Goal: Task Accomplishment & Management: Manage account settings

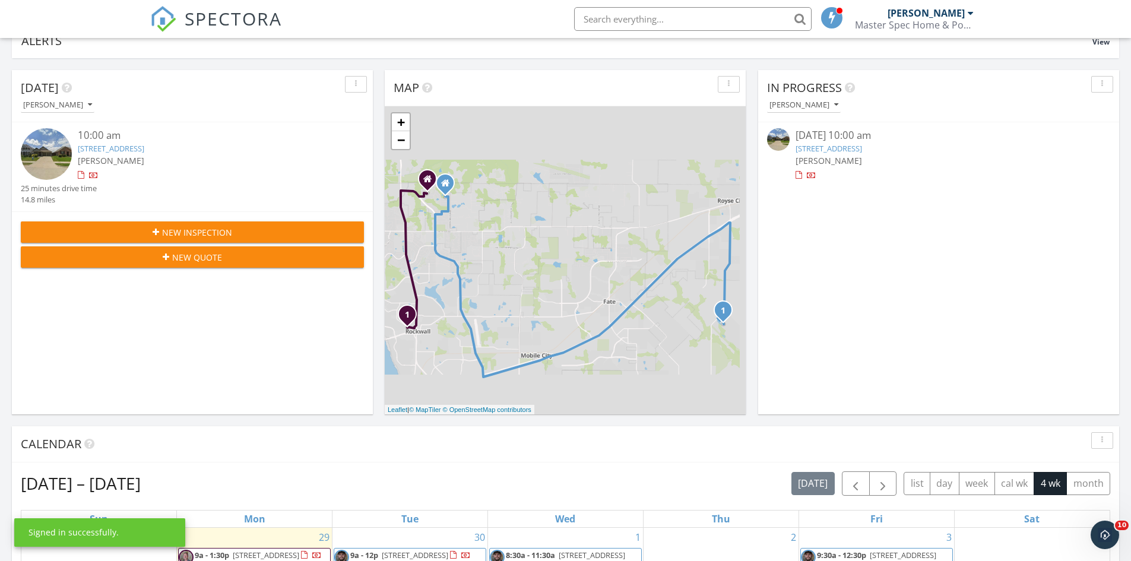
scroll to position [356, 0]
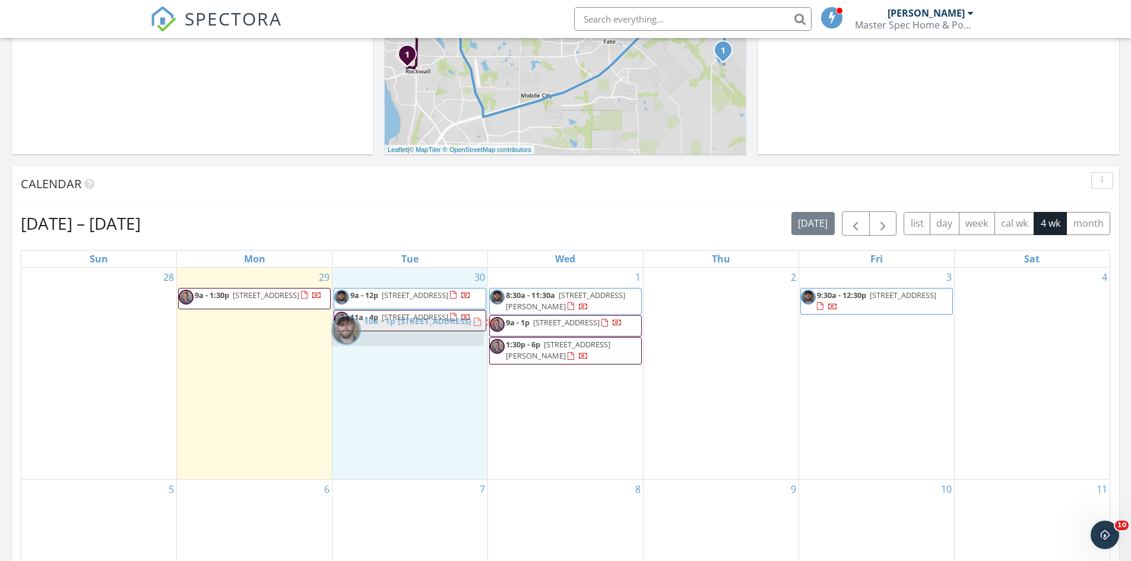
drag, startPoint x: 270, startPoint y: 332, endPoint x: 427, endPoint y: 334, distance: 156.7
click at [427, 334] on body "SPECTORA Blake Dudley Master Spec Home & Pool Inspection Services Role: Inspect…" at bounding box center [565, 479] width 1131 height 1670
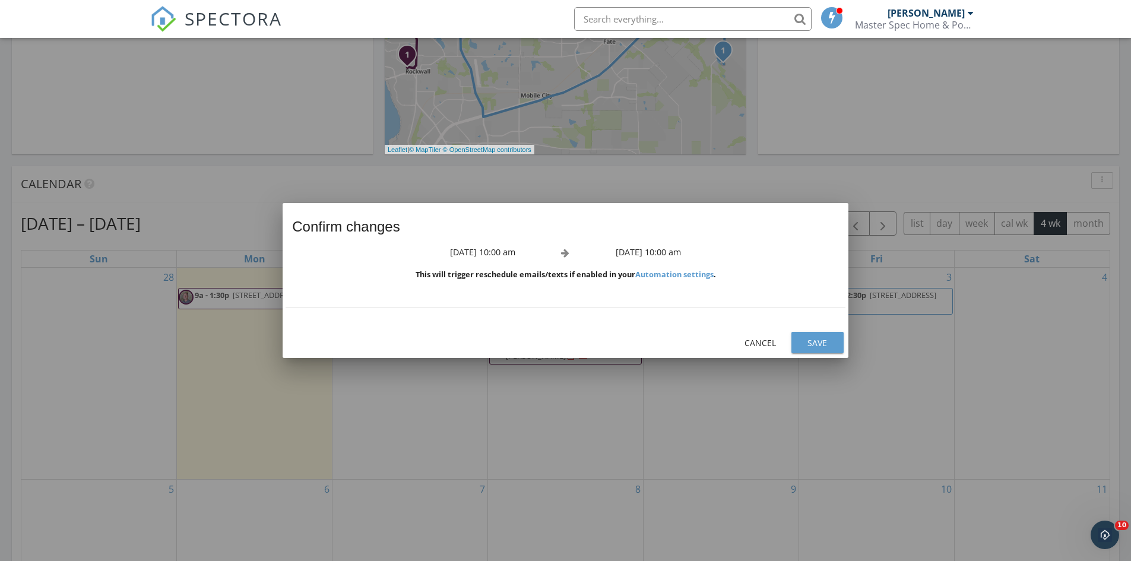
click at [814, 344] on div "Save" at bounding box center [817, 343] width 33 height 12
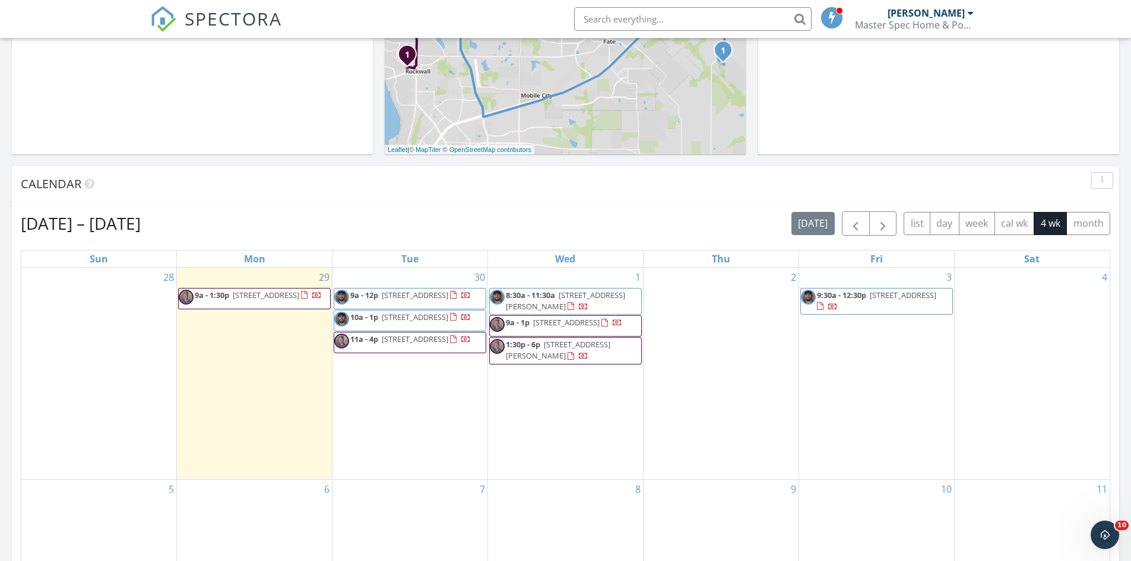
click at [430, 322] on span "[STREET_ADDRESS]" at bounding box center [415, 317] width 66 height 11
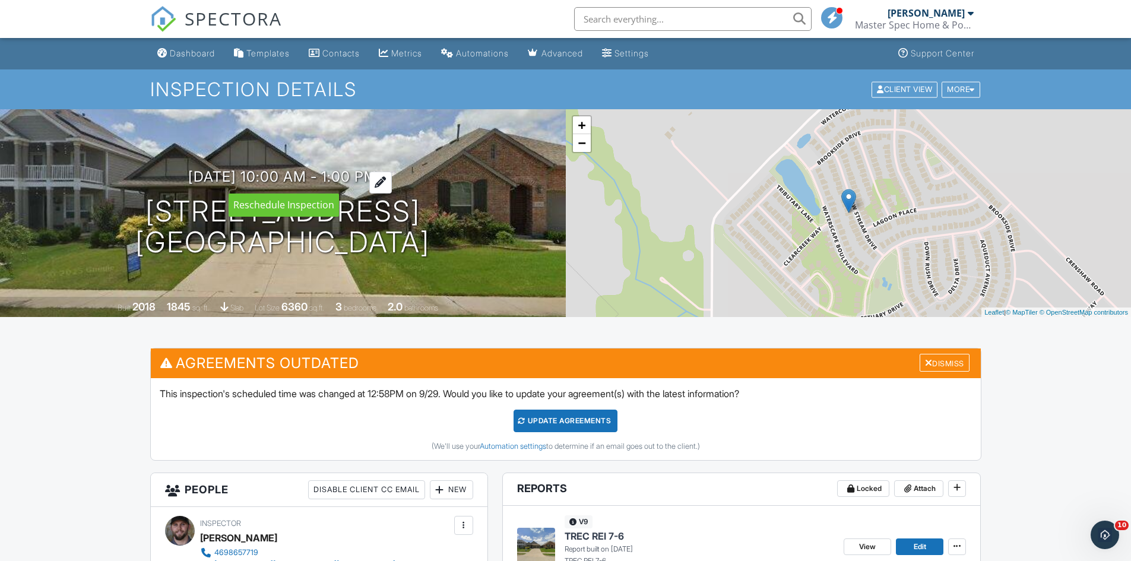
click at [392, 179] on div at bounding box center [380, 183] width 23 height 22
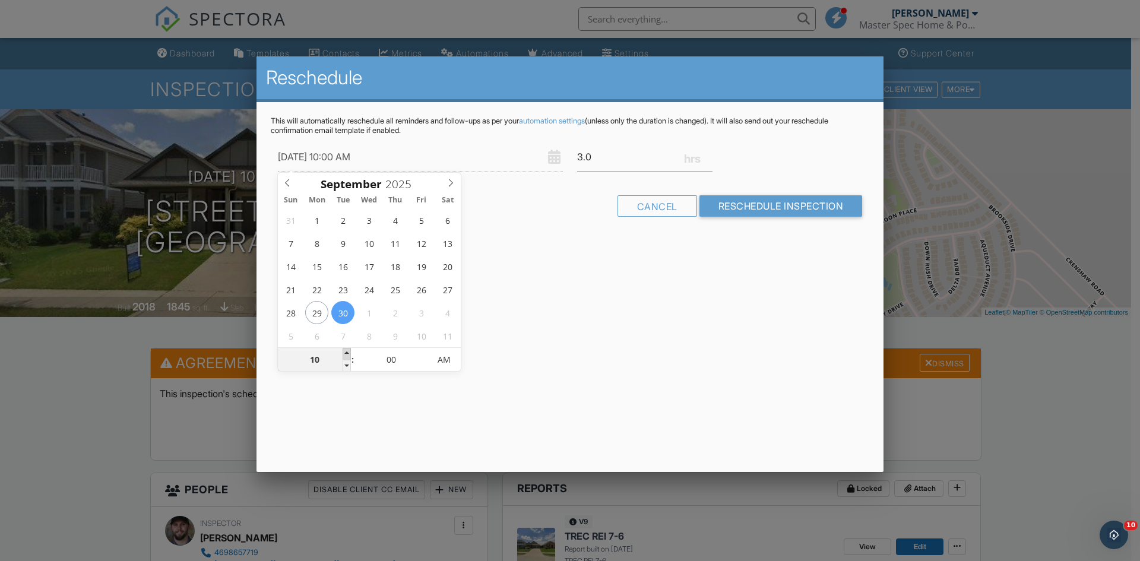
type input "09/30/2025 11:00 AM"
type input "11"
click at [347, 353] on span at bounding box center [346, 354] width 8 height 12
type input "09/30/2025 12:00 PM"
type input "12"
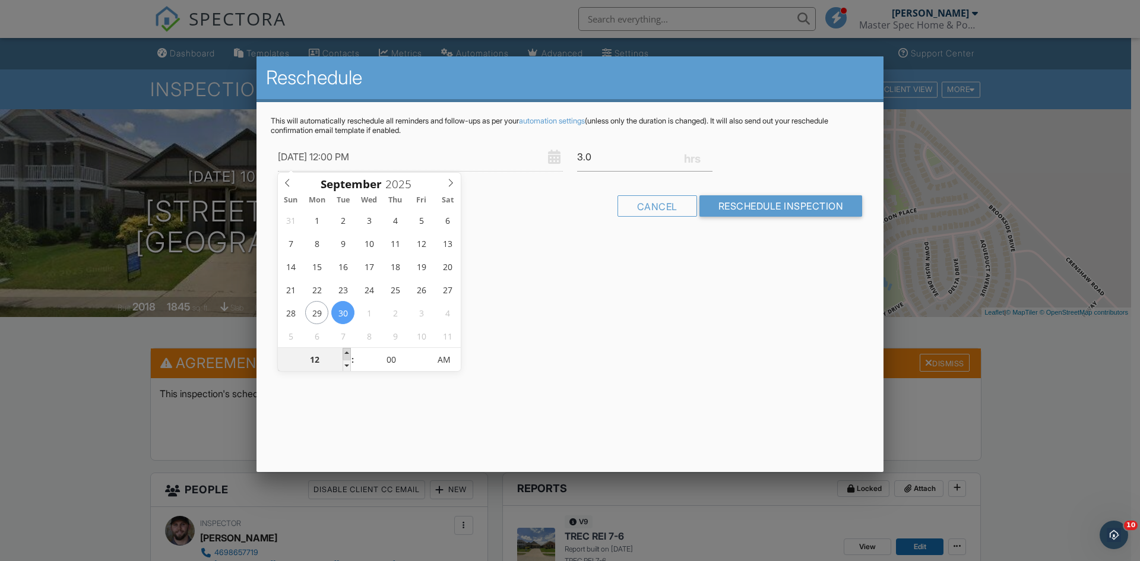
click at [347, 353] on span at bounding box center [346, 354] width 8 height 12
type input "09/30/2025 11:00 AM"
type input "11"
click at [348, 366] on span at bounding box center [346, 366] width 8 height 12
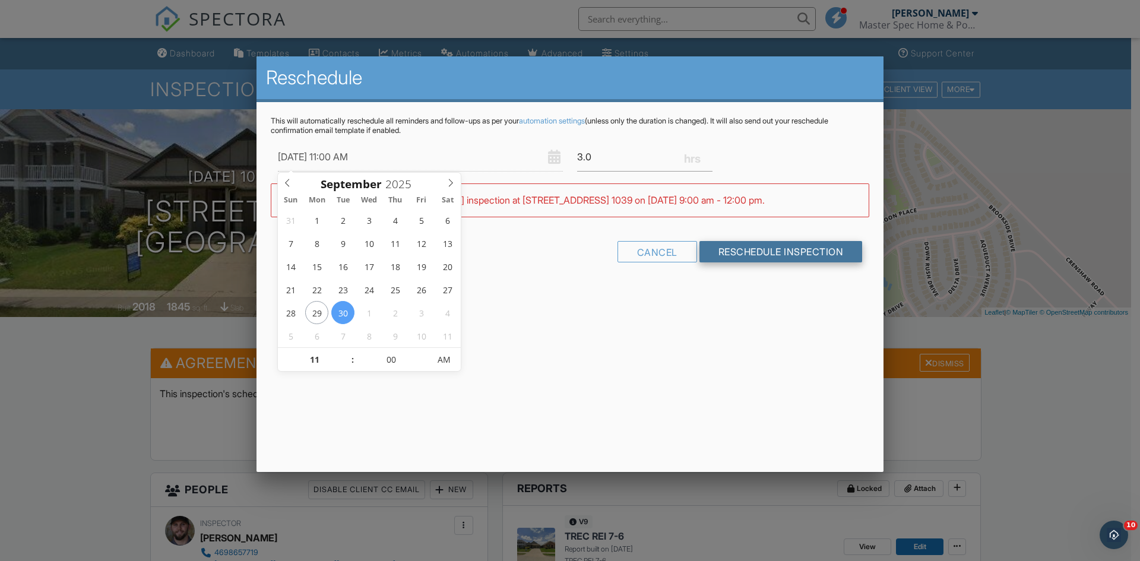
click at [754, 250] on input "Reschedule Inspection" at bounding box center [780, 251] width 163 height 21
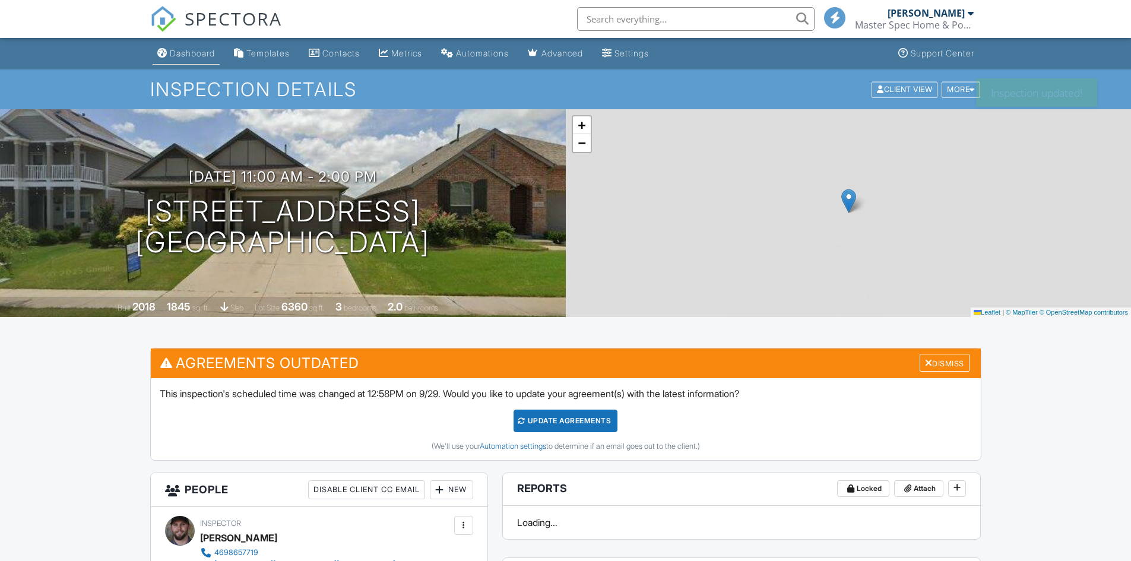
drag, startPoint x: 0, startPoint y: 0, endPoint x: 203, endPoint y: 54, distance: 210.1
click at [203, 54] on div "Dashboard" at bounding box center [192, 53] width 45 height 10
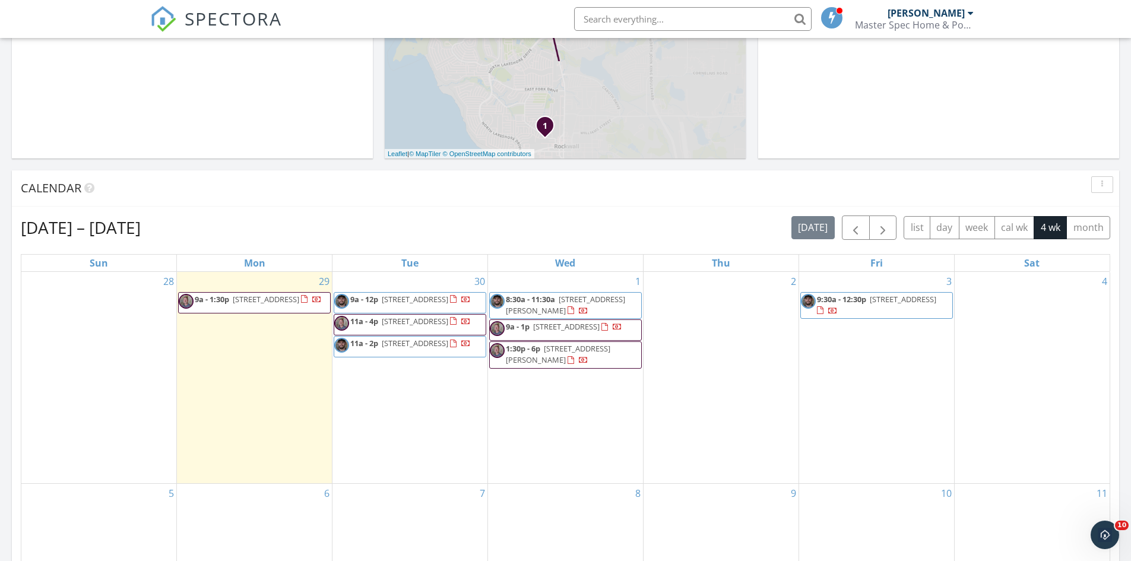
scroll to position [356, 0]
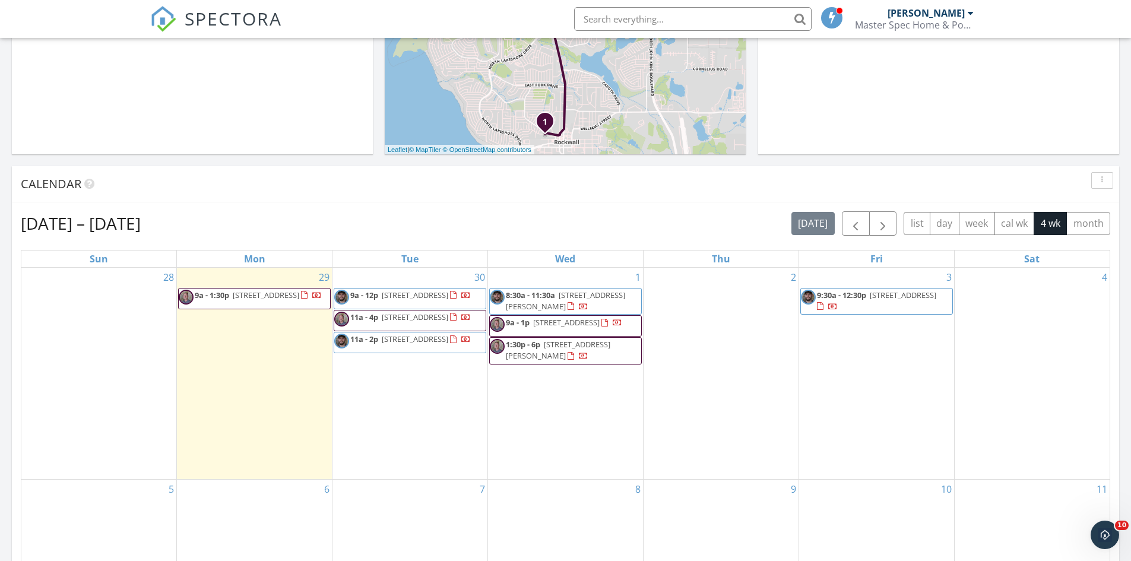
click at [446, 299] on span "7152 Fair Oaks Ave 1039, Dallas 75231" at bounding box center [415, 295] width 66 height 11
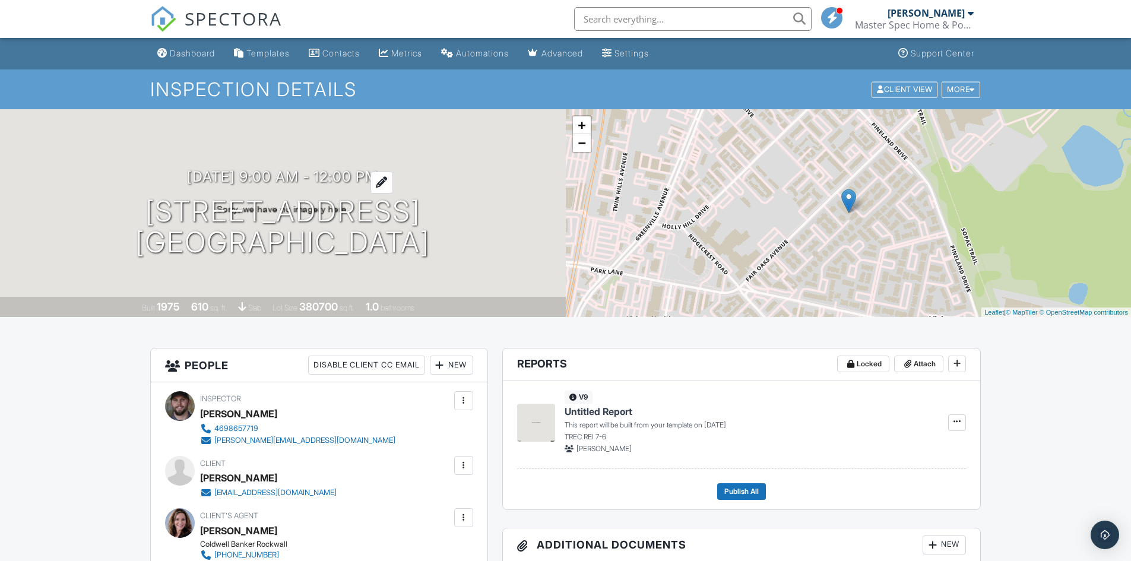
click at [378, 173] on h3 "09/30/2025 9:00 am - 12:00 pm" at bounding box center [282, 177] width 191 height 16
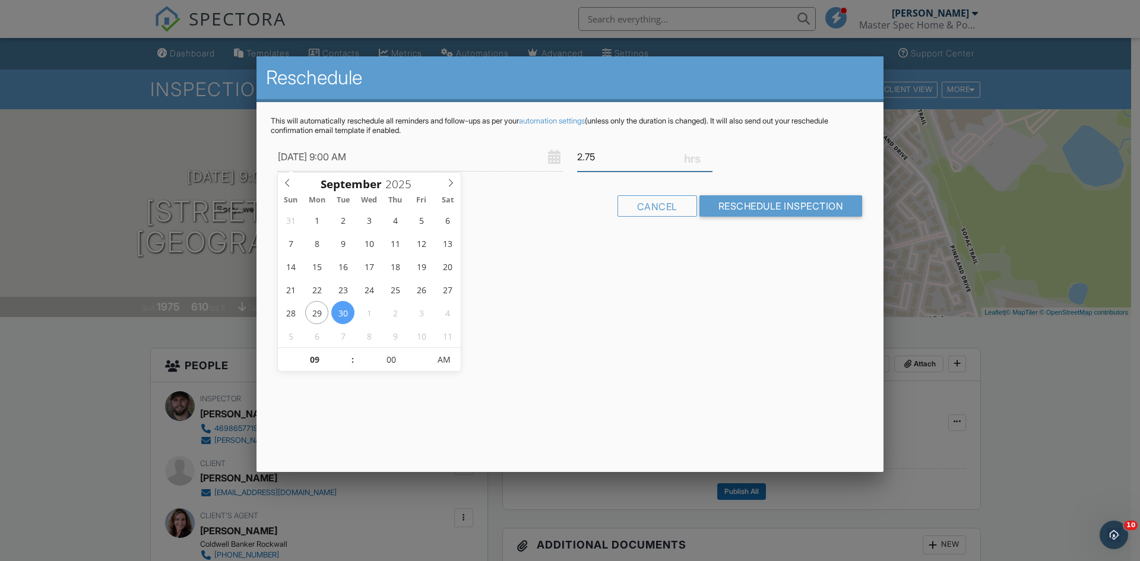
click at [707, 158] on input "2.75" at bounding box center [644, 156] width 135 height 29
click at [707, 158] on input "2.5" at bounding box center [644, 156] width 135 height 29
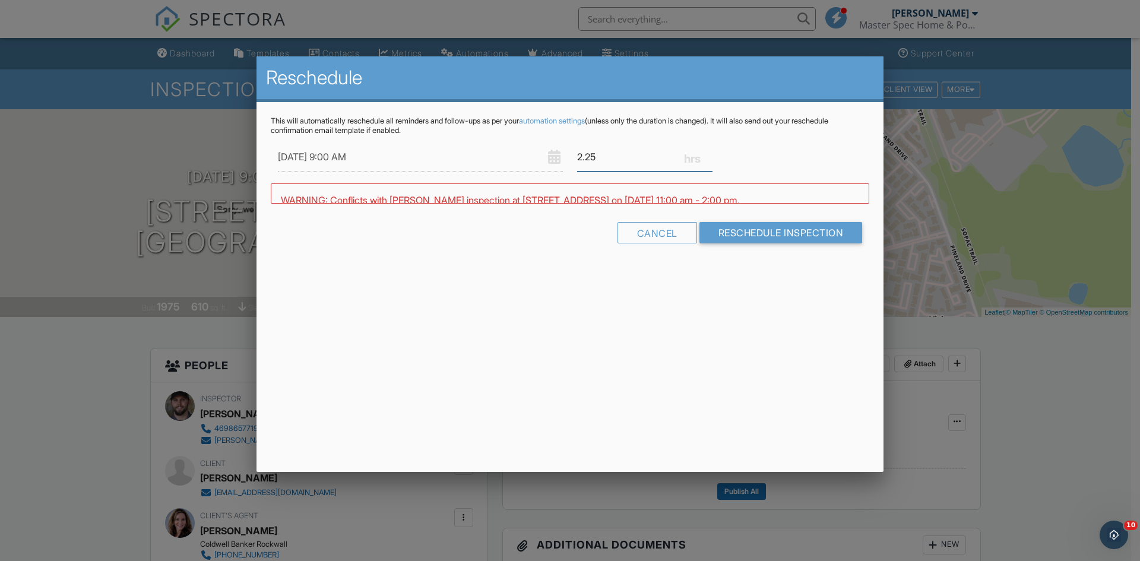
click at [707, 158] on input "2.25" at bounding box center [644, 156] width 135 height 29
click at [707, 158] on input "2" at bounding box center [644, 156] width 135 height 29
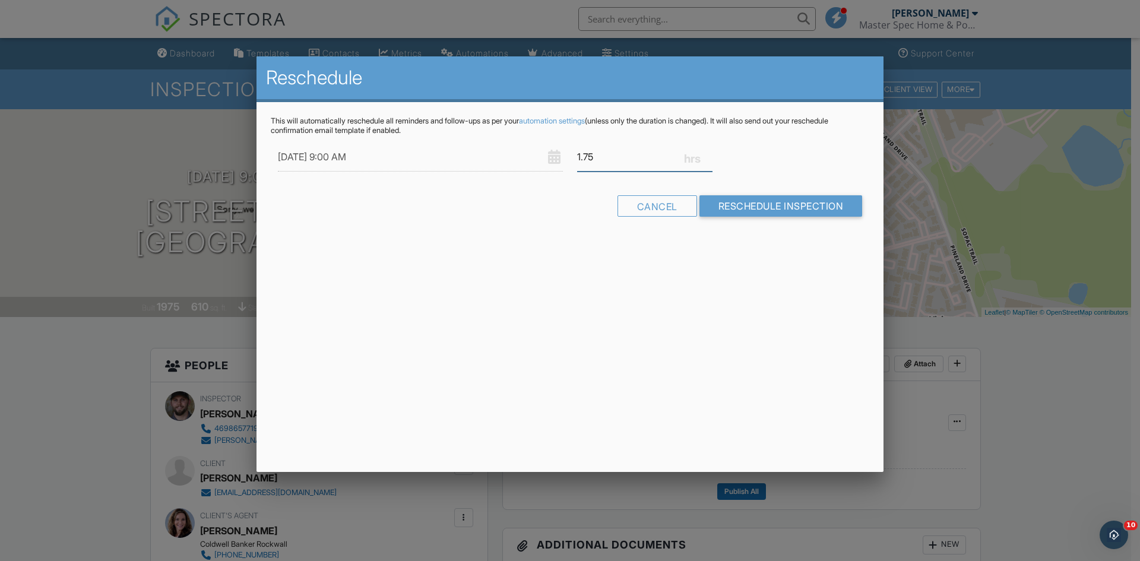
click at [707, 158] on input "1.75" at bounding box center [644, 156] width 135 height 29
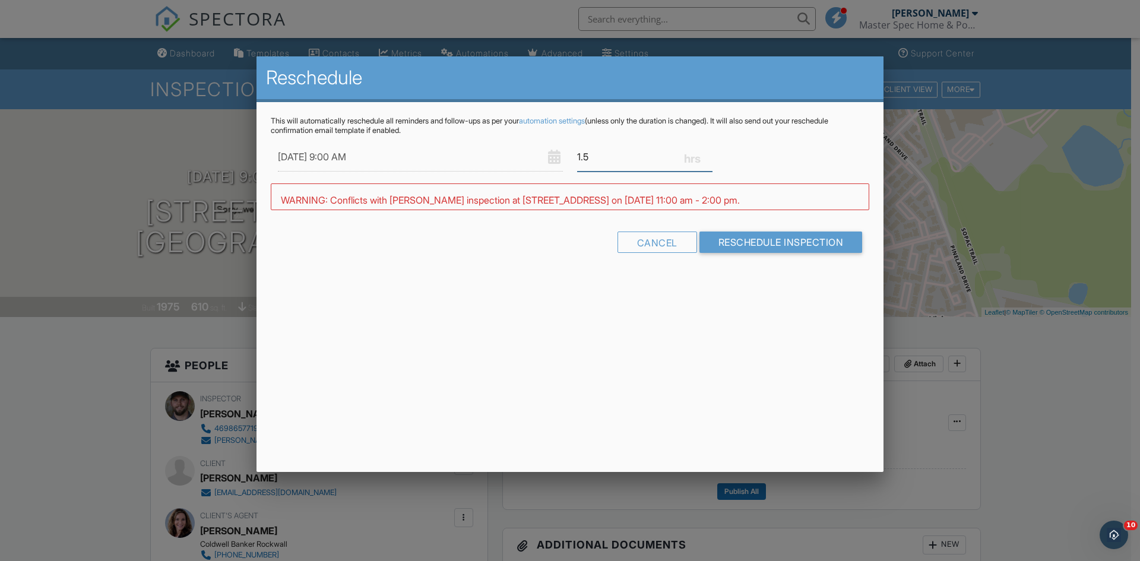
type input "1.5"
click at [707, 158] on input "1.5" at bounding box center [644, 156] width 135 height 29
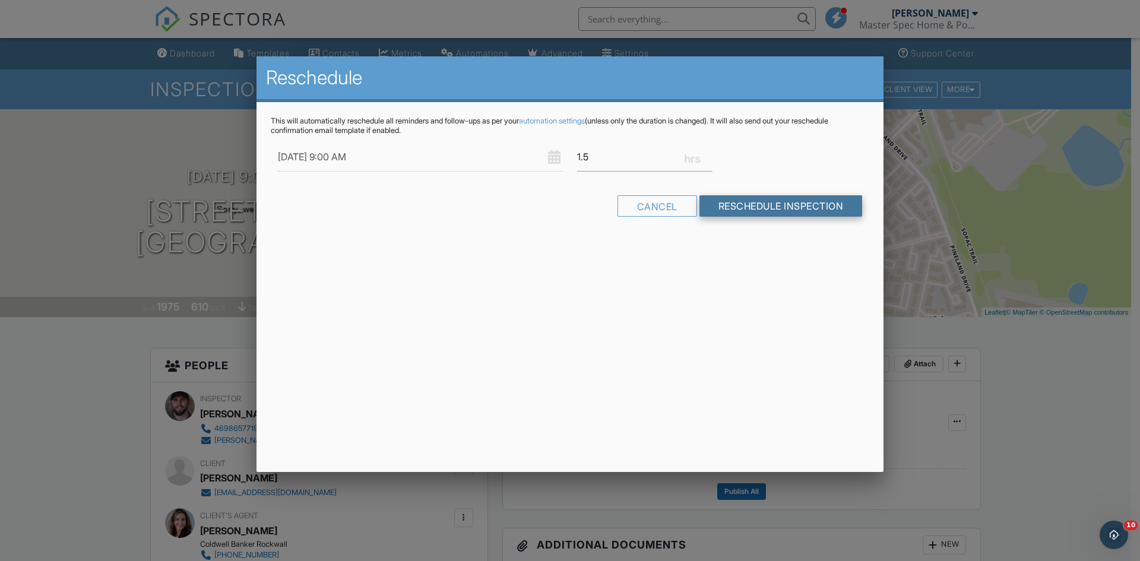
click at [765, 211] on input "Reschedule Inspection" at bounding box center [780, 205] width 163 height 21
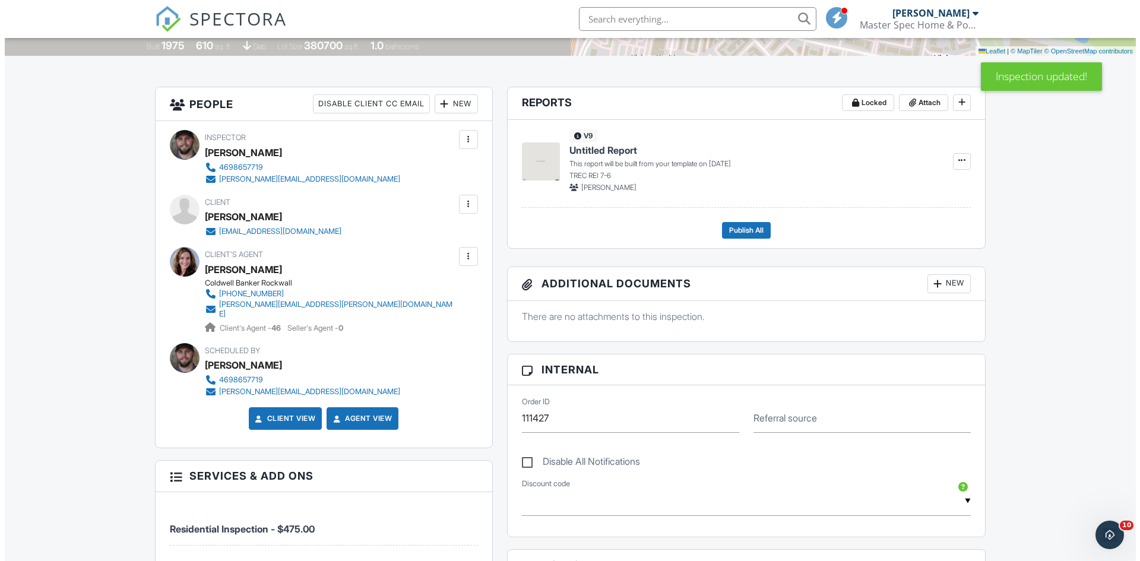
scroll to position [237, 0]
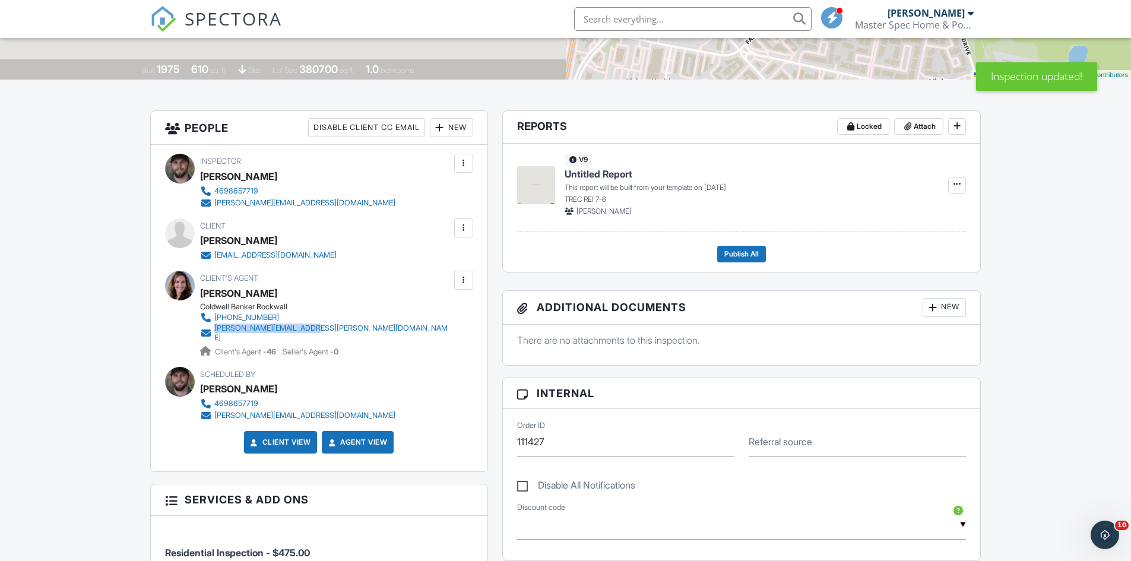
drag, startPoint x: 354, startPoint y: 330, endPoint x: 212, endPoint y: 334, distance: 141.9
click at [212, 334] on div "Client's Agent [PERSON_NAME] Coldwell Banker Rockwall [PHONE_NUMBER] [PERSON_NA…" at bounding box center [354, 314] width 308 height 87
copy link "[PERSON_NAME][EMAIL_ADDRESS][PERSON_NAME][DOMAIN_NAME]"
click at [465, 231] on div at bounding box center [464, 228] width 12 height 12
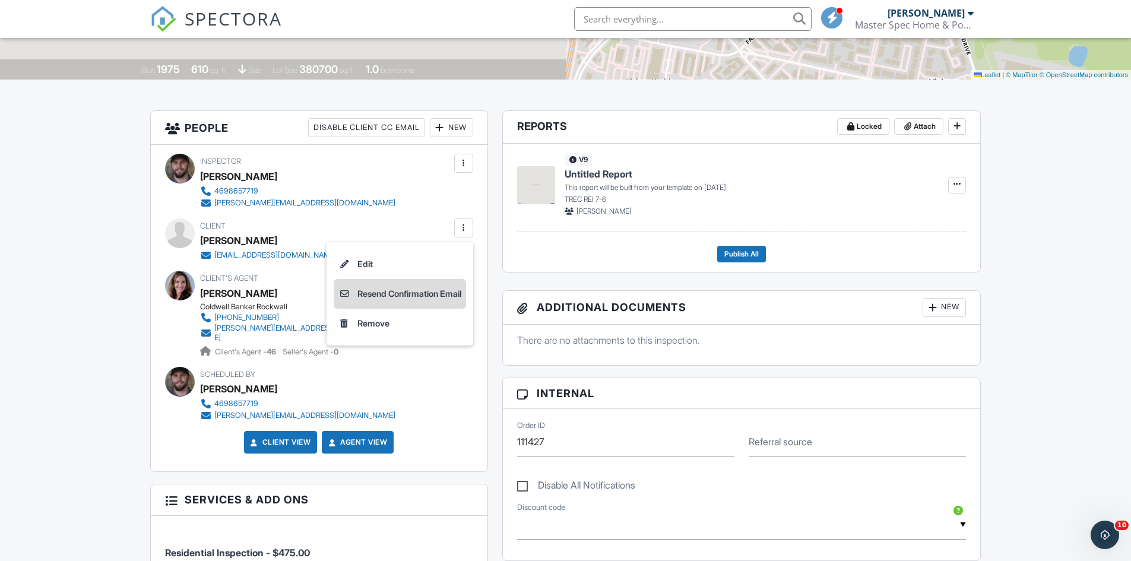
click at [392, 293] on li "Resend Confirmation Email" at bounding box center [400, 294] width 132 height 30
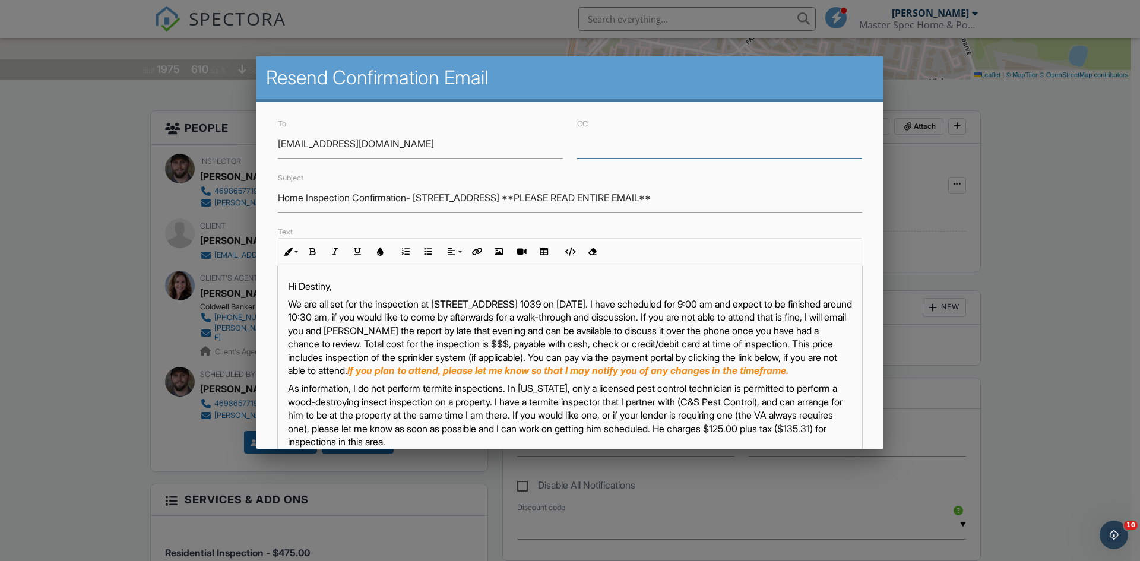
click at [589, 152] on input "CC" at bounding box center [719, 143] width 285 height 29
paste input "amy.grimmer@cbrealty.com"
type input "[PERSON_NAME][EMAIL_ADDRESS][PERSON_NAME][DOMAIN_NAME]"
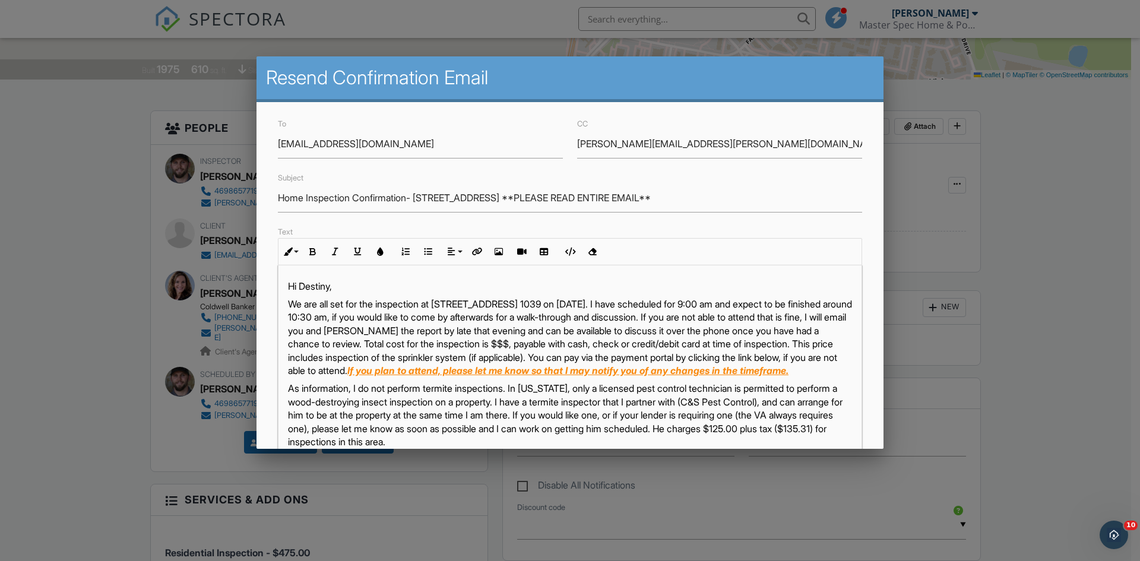
click at [615, 343] on p "We are all set for the inspection at 7152 Fair Oaks Ave 1039 on 09/30/2025. I h…" at bounding box center [570, 337] width 564 height 80
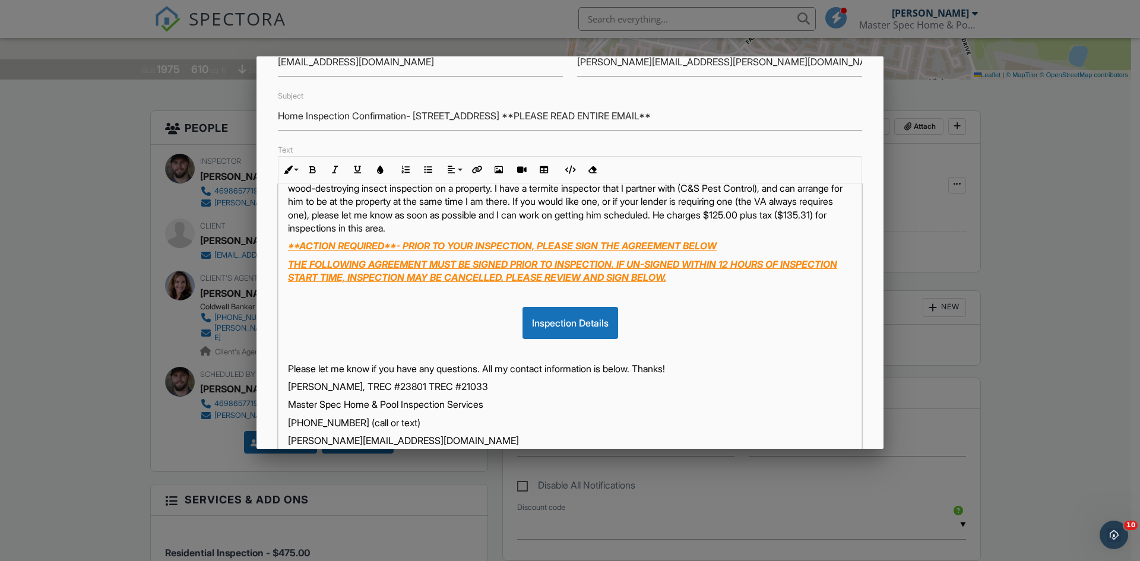
scroll to position [119, 0]
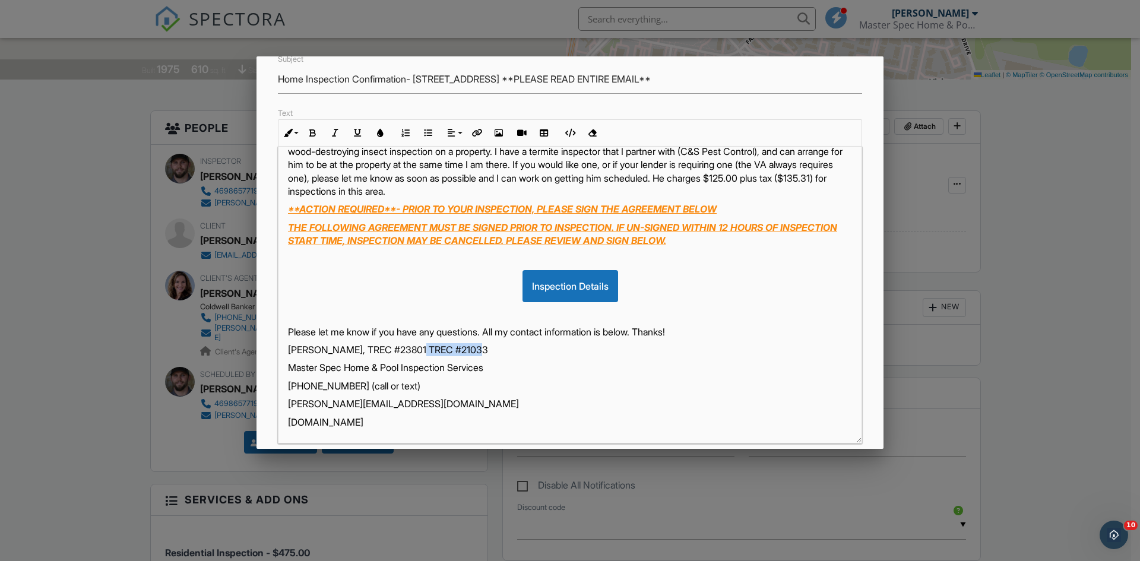
drag, startPoint x: 496, startPoint y: 349, endPoint x: 415, endPoint y: 352, distance: 80.2
click at [415, 352] on p "[PERSON_NAME], TREC #23801 TREC #21033" at bounding box center [570, 349] width 564 height 13
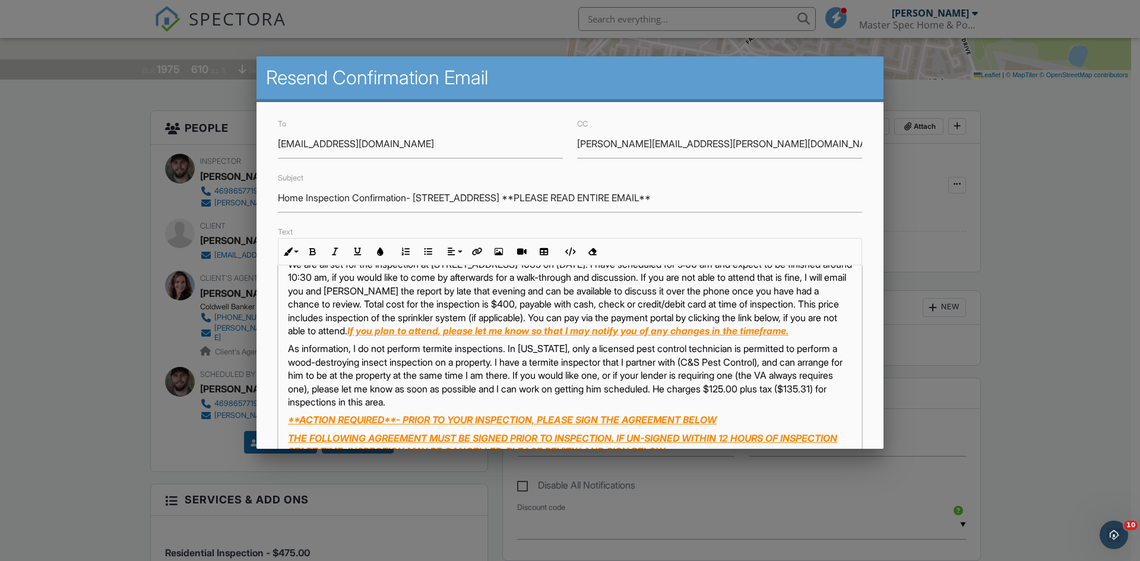
scroll to position [26, 0]
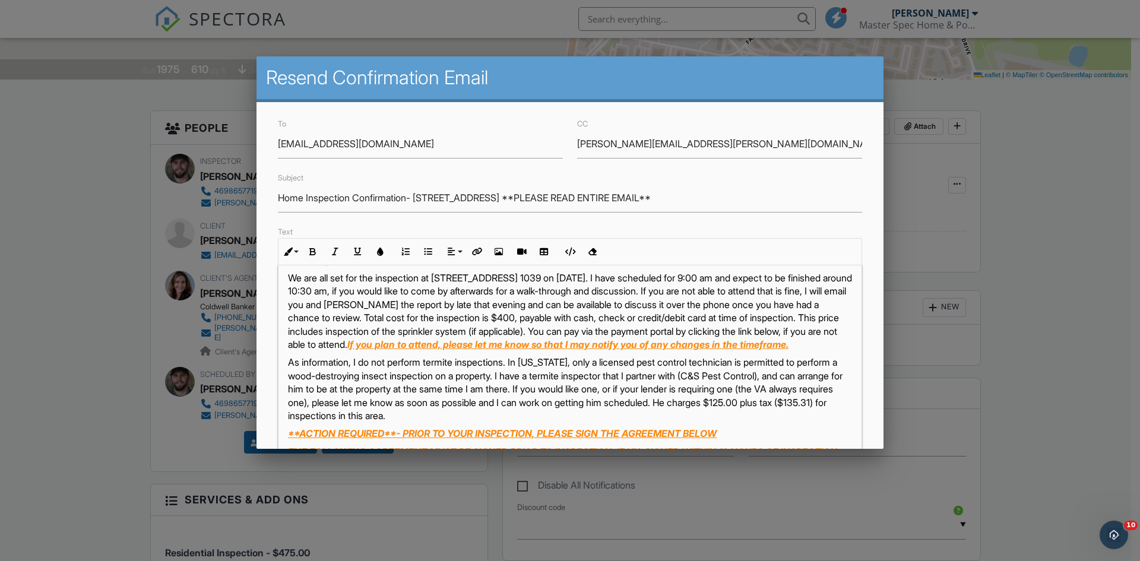
click at [623, 319] on p "We are all set for the inspection at 7152 Fair Oaks Ave 1039 on 09/30/2025. I h…" at bounding box center [570, 311] width 564 height 80
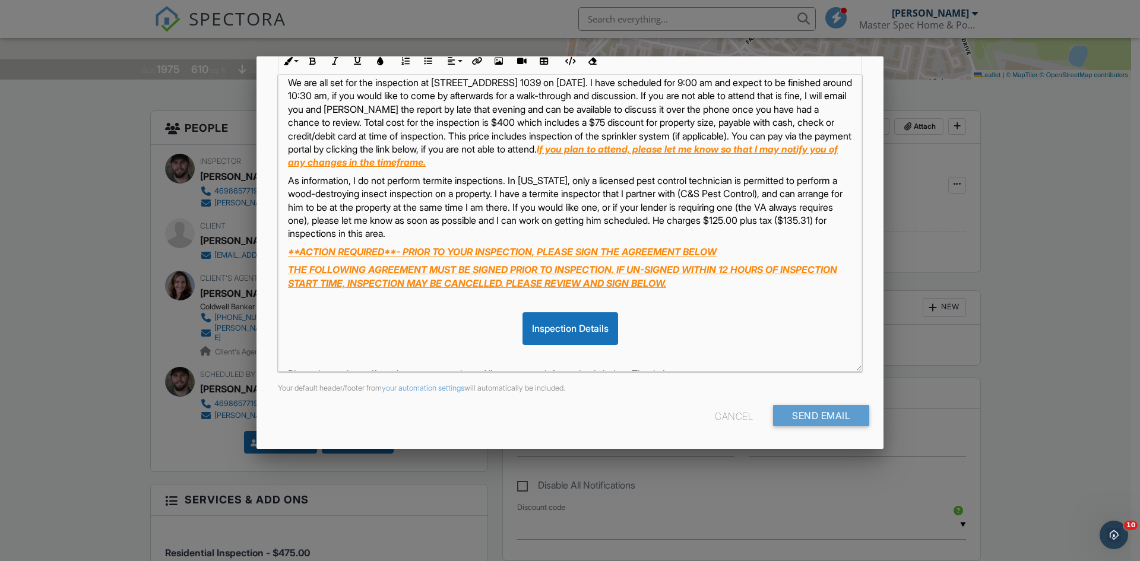
scroll to position [0, 0]
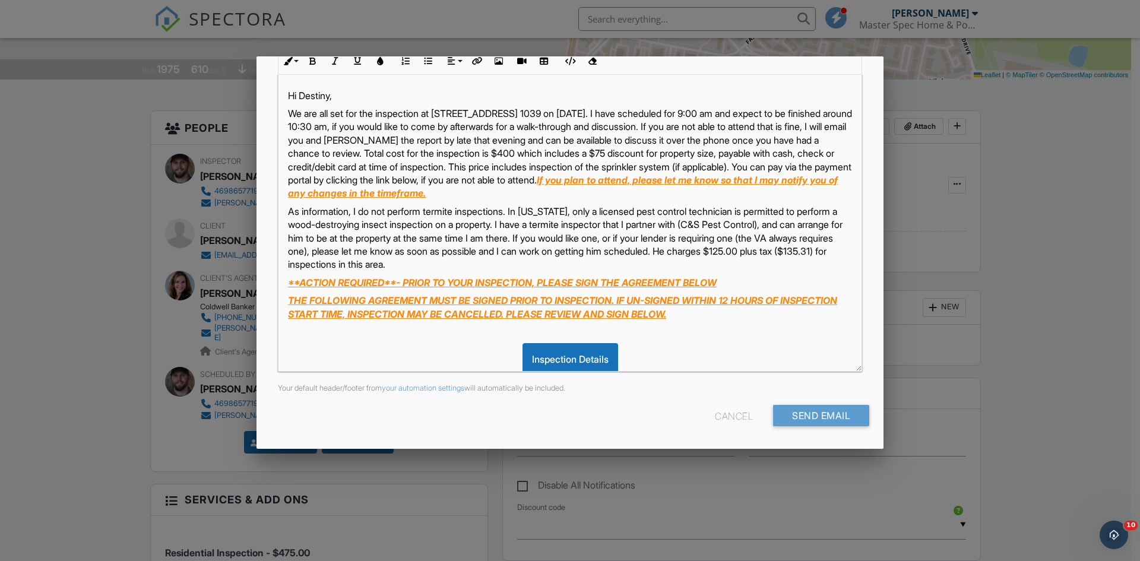
click at [637, 267] on p "As information, I do not perform termite inspections. In Texas, only a licensed…" at bounding box center [570, 238] width 564 height 66
drag, startPoint x: 372, startPoint y: 277, endPoint x: 356, endPoint y: 278, distance: 16.1
click at [348, 271] on p "As information, I do not perform termite inspections. In Texas, only a licensed…" at bounding box center [570, 238] width 564 height 66
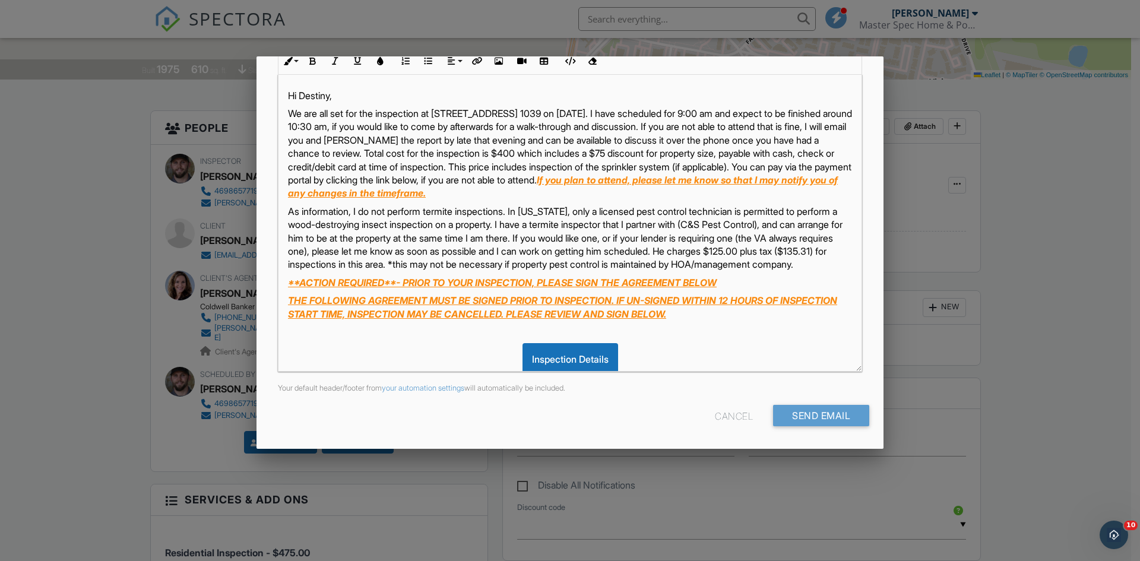
click at [522, 271] on p "As information, I do not perform termite inspections. In Texas, only a licensed…" at bounding box center [570, 238] width 564 height 66
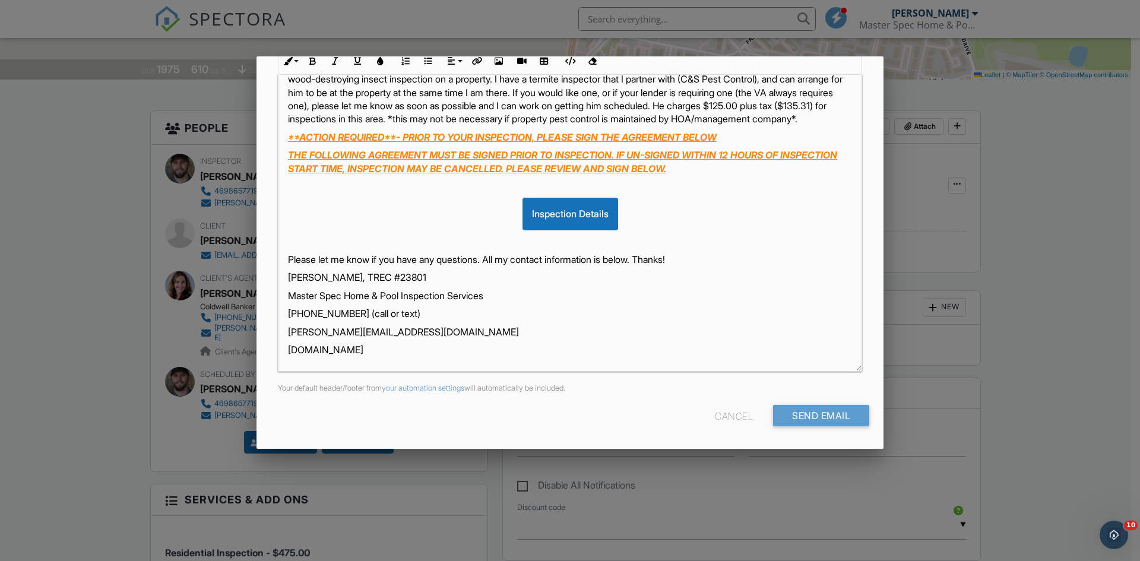
scroll to position [158, 0]
click at [804, 416] on input "Send Email" at bounding box center [821, 415] width 96 height 21
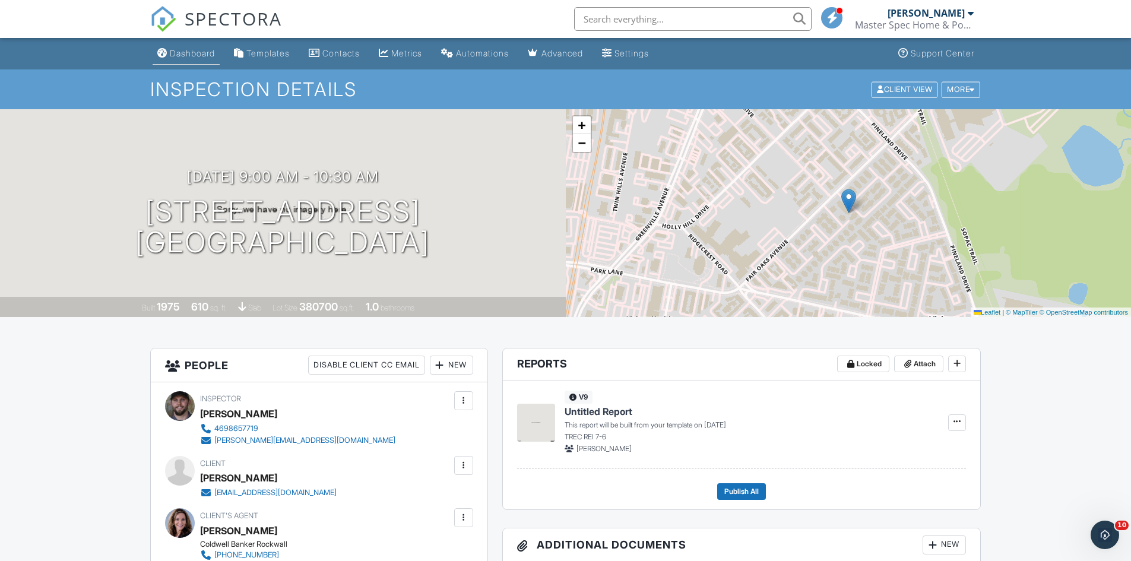
click at [189, 53] on div "Dashboard" at bounding box center [192, 53] width 45 height 10
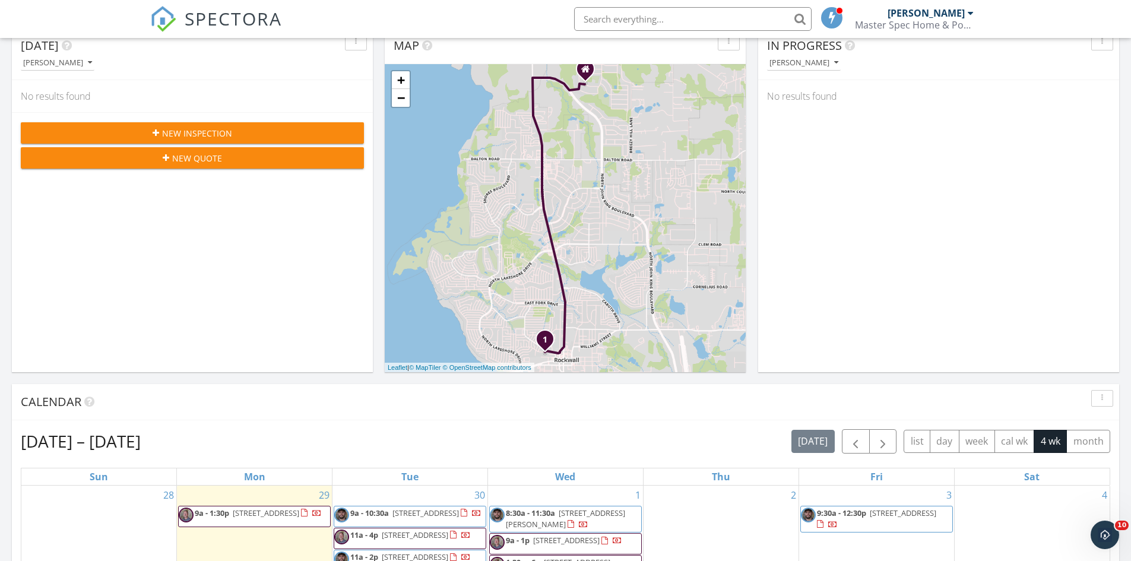
scroll to position [415, 0]
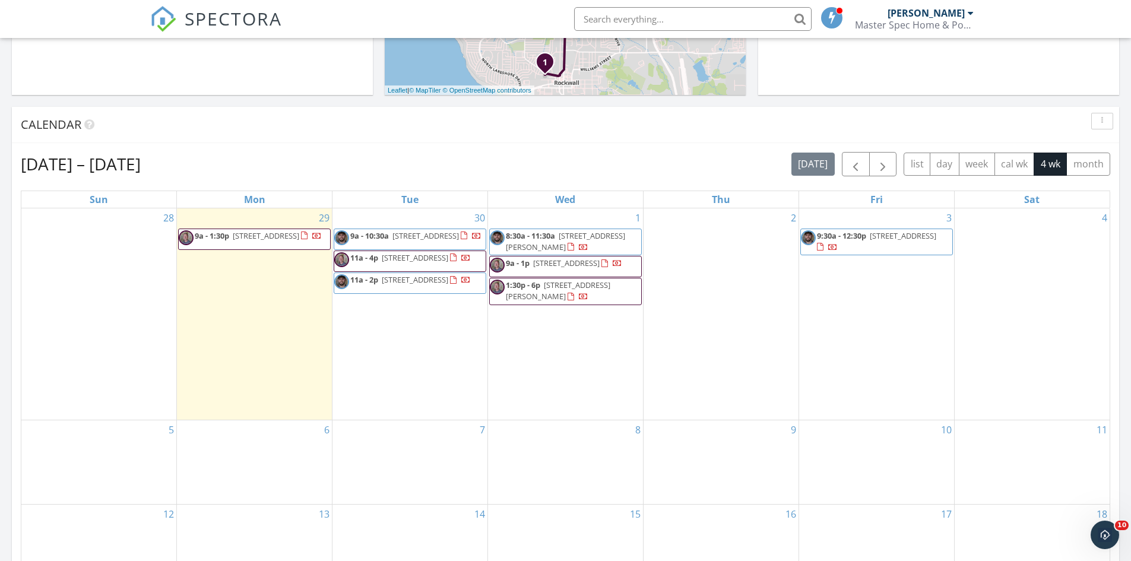
click at [456, 238] on span "[STREET_ADDRESS]" at bounding box center [425, 235] width 66 height 11
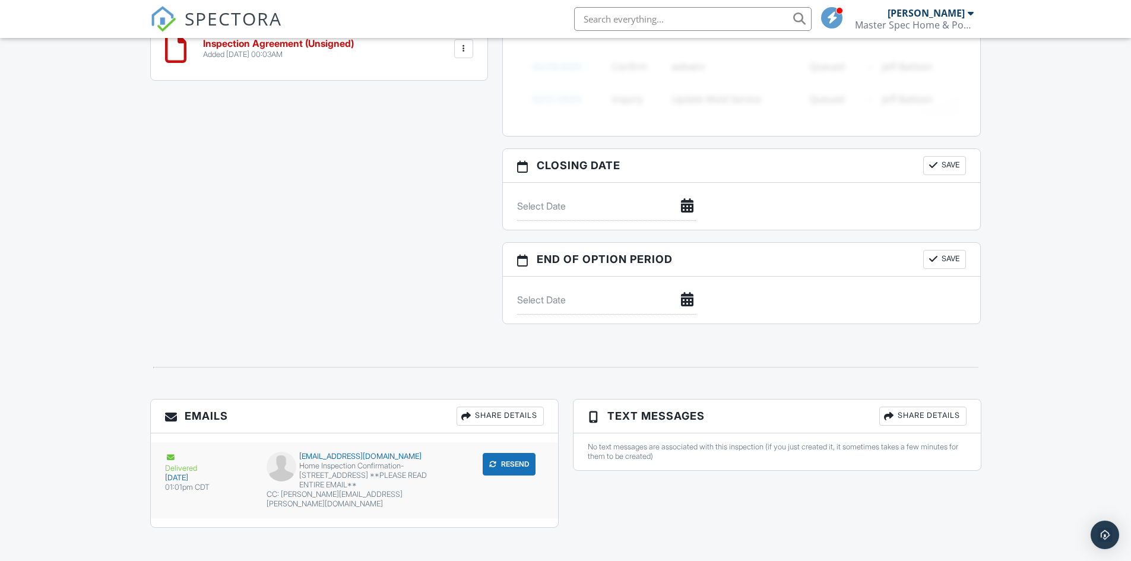
click at [324, 465] on div "Home Inspection Confirmation- [STREET_ADDRESS] **PLEASE READ ENTIRE EMAIL**" at bounding box center [354, 475] width 175 height 28
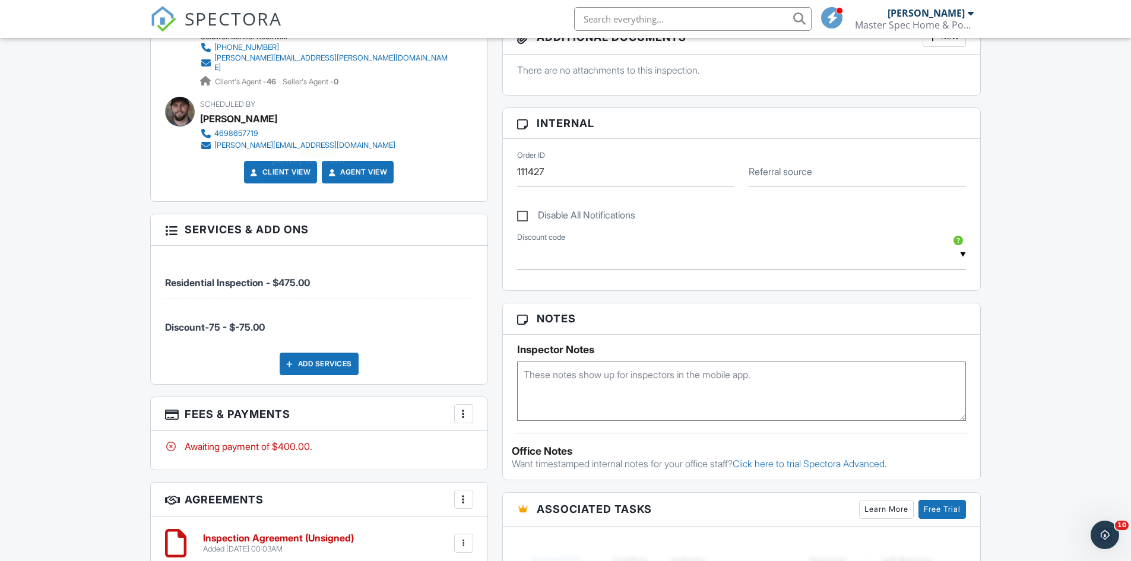
scroll to position [534, 0]
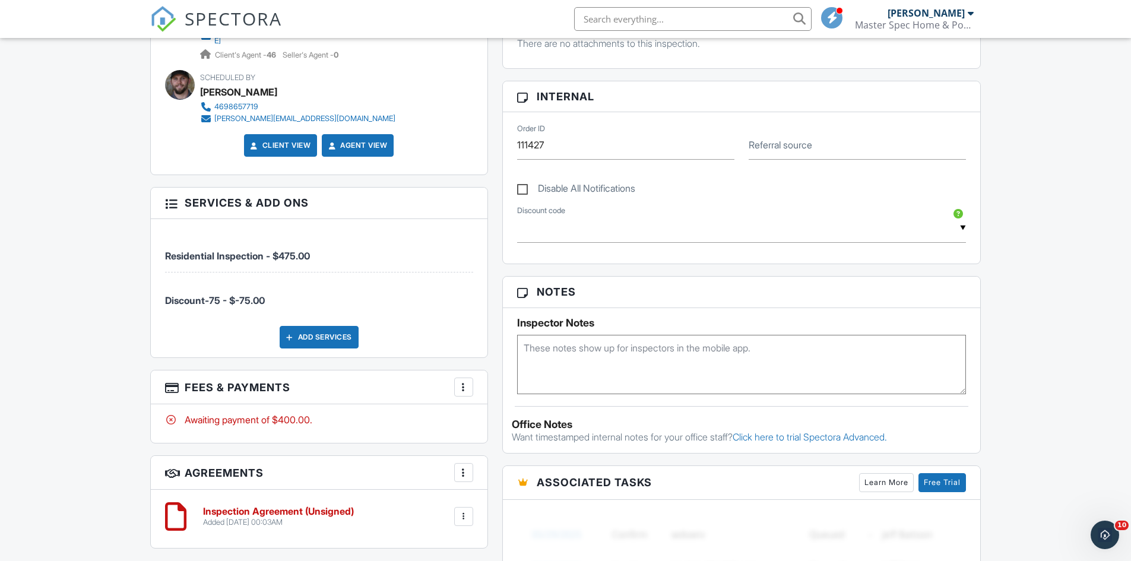
click at [126, 340] on div "Dashboard Templates Contacts Metrics Automations Advanced Settings Support Cent…" at bounding box center [565, 271] width 1131 height 1534
